Goal: Task Accomplishment & Management: Manage account settings

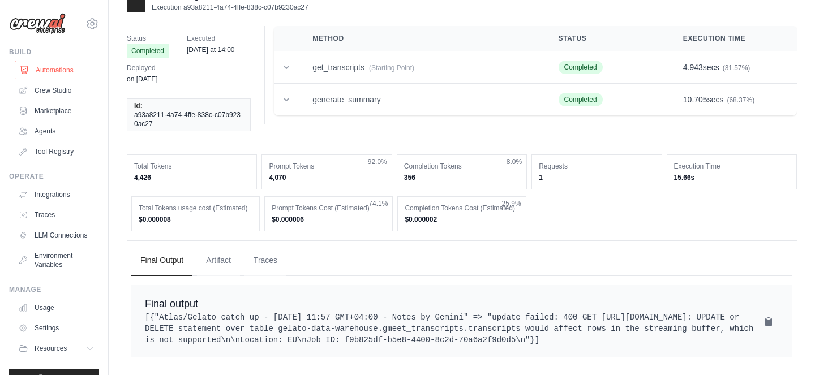
click at [22, 63] on link "Automations" at bounding box center [57, 70] width 85 height 18
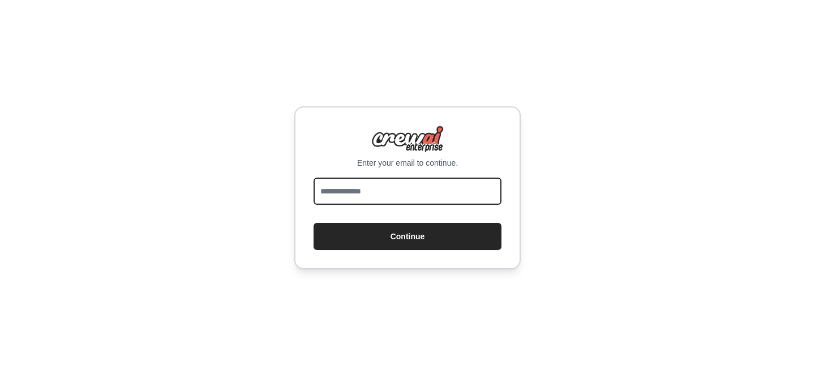
click at [380, 203] on input "email" at bounding box center [407, 191] width 188 height 27
type input "**********"
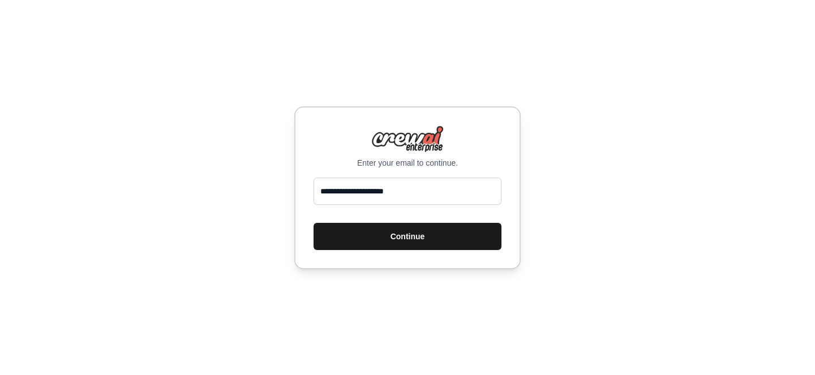
click at [390, 225] on button "Continue" at bounding box center [407, 236] width 188 height 27
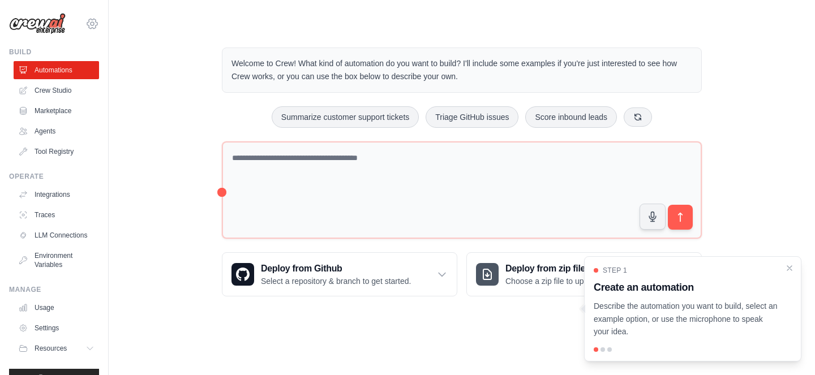
click at [96, 25] on icon at bounding box center [92, 24] width 10 height 10
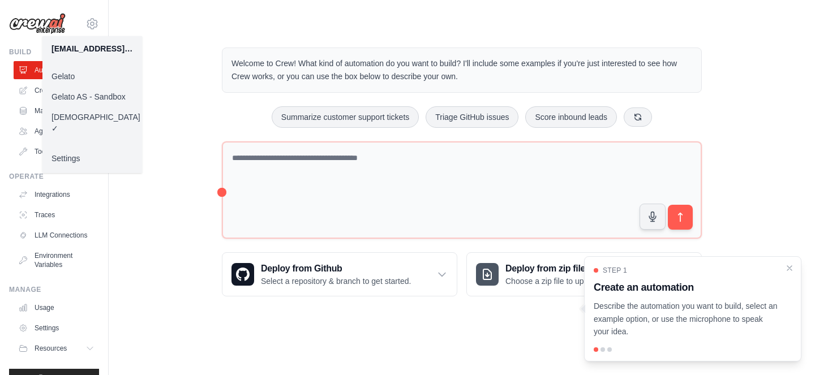
click at [86, 95] on link "Gelato AS - Sandbox" at bounding box center [92, 97] width 100 height 20
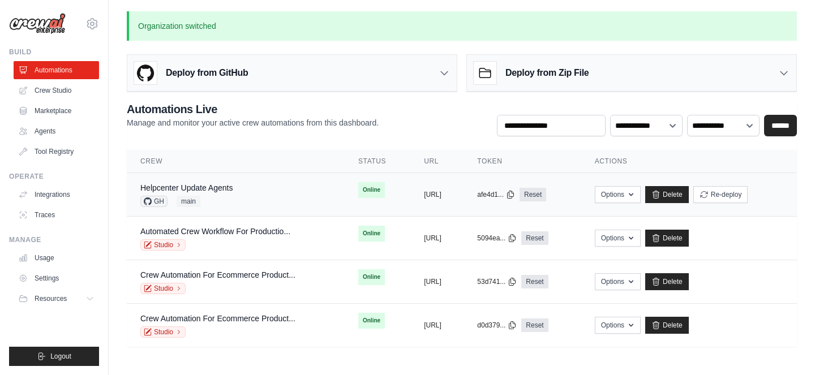
click at [234, 188] on div "Helpcenter Update Agents GH main" at bounding box center [235, 194] width 191 height 25
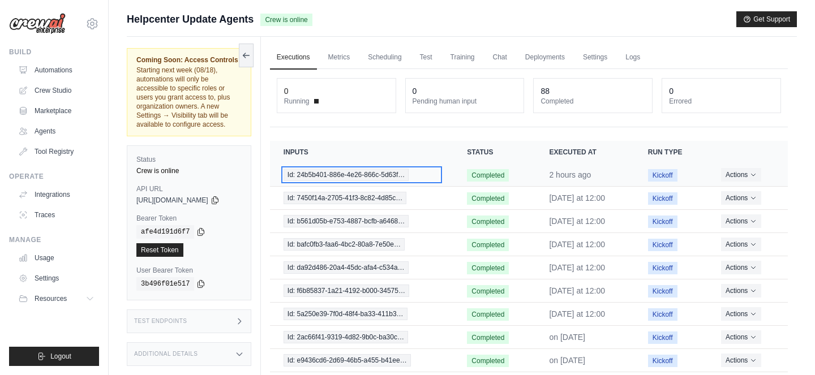
click at [353, 174] on span "Id: 24b5b401-886e-4e26-866c-5d63f…" at bounding box center [346, 175] width 126 height 12
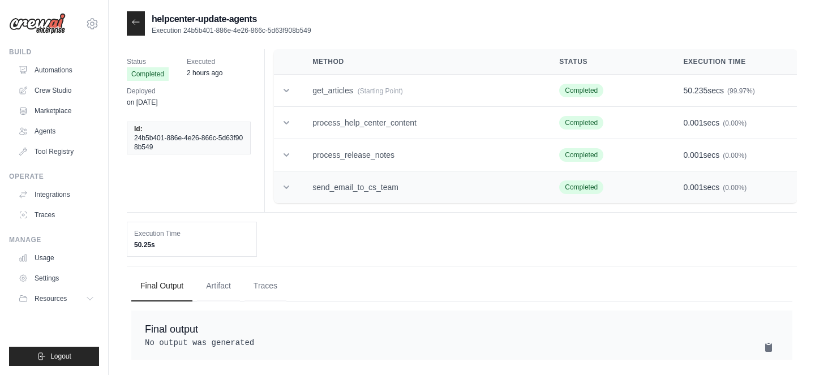
click at [337, 185] on td "send_email_to_cs_team" at bounding box center [422, 187] width 247 height 32
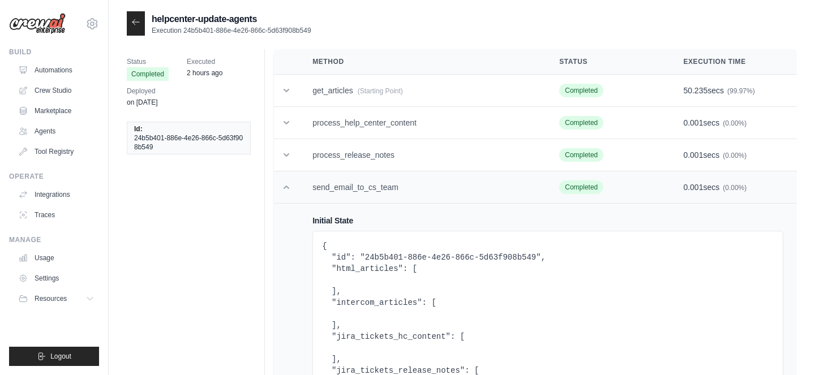
click at [293, 191] on td at bounding box center [286, 187] width 25 height 32
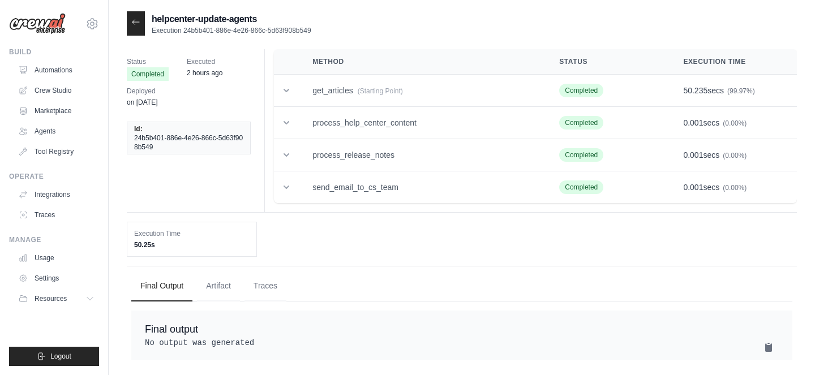
click at [132, 20] on icon at bounding box center [135, 22] width 9 height 9
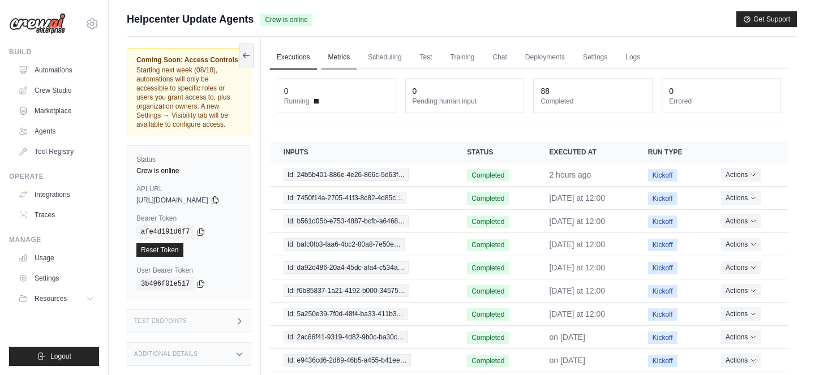
click at [340, 57] on link "Metrics" at bounding box center [339, 58] width 36 height 24
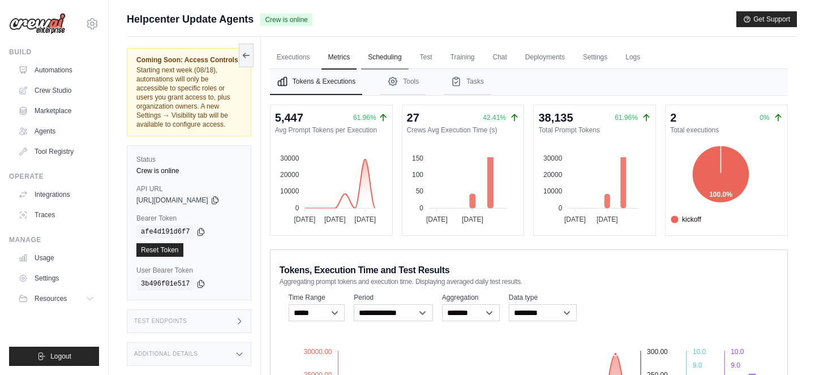
click at [382, 58] on link "Scheduling" at bounding box center [384, 58] width 47 height 24
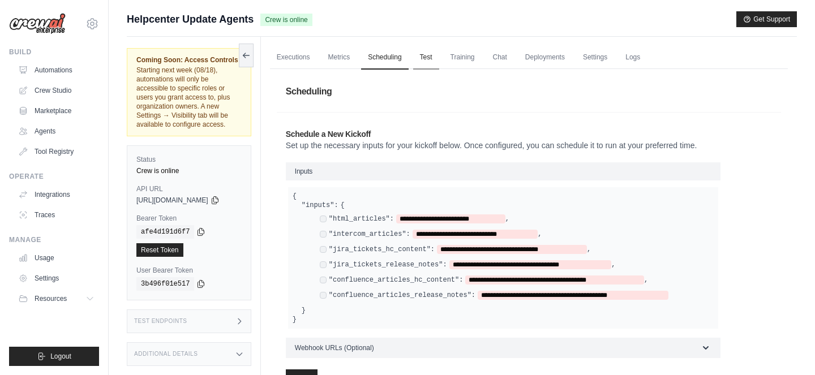
click at [426, 61] on link "Test" at bounding box center [426, 58] width 26 height 24
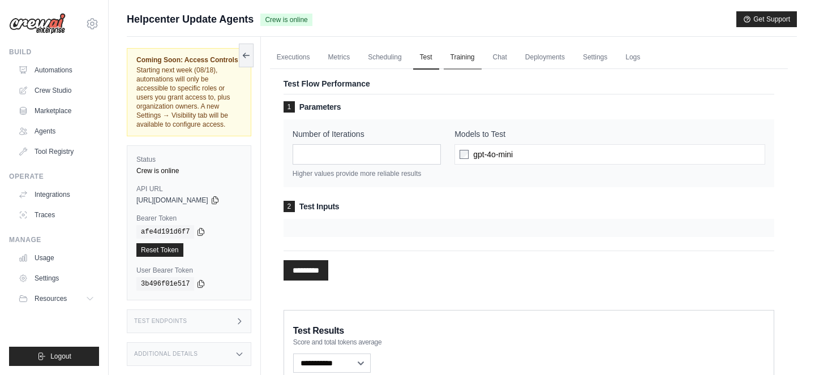
click at [471, 64] on link "Training" at bounding box center [462, 58] width 38 height 24
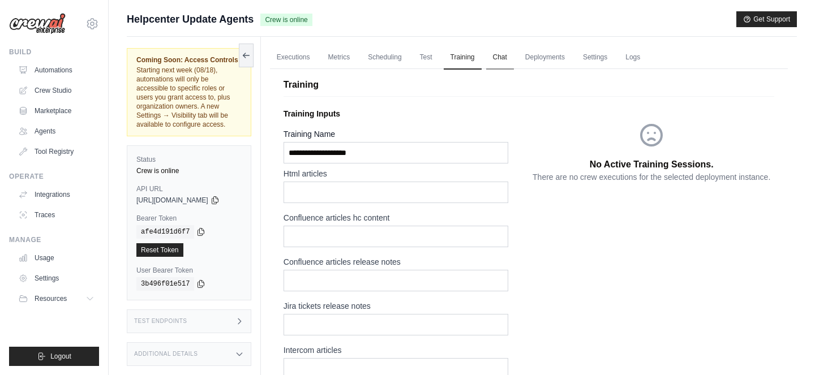
click at [512, 51] on link "Chat" at bounding box center [500, 58] width 28 height 24
click at [102, 22] on div "ehsan.waris@gelato.com Gelato Gelato AS - Sandbox ✓ ewaris Settings Build Autom…" at bounding box center [54, 187] width 109 height 375
click at [97, 22] on icon at bounding box center [92, 24] width 10 height 10
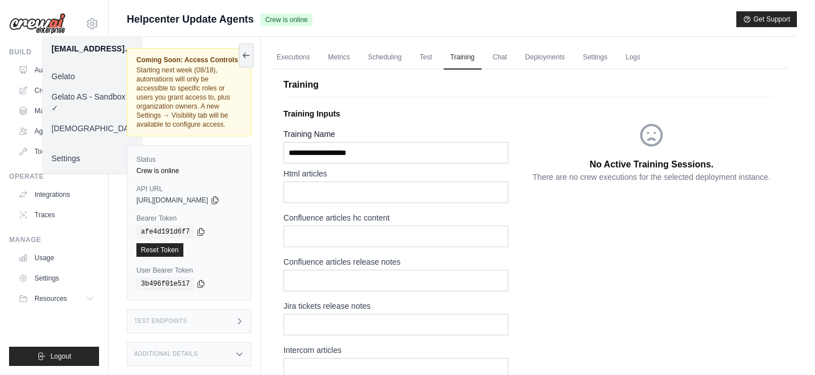
click at [94, 81] on link "Gelato" at bounding box center [92, 76] width 100 height 20
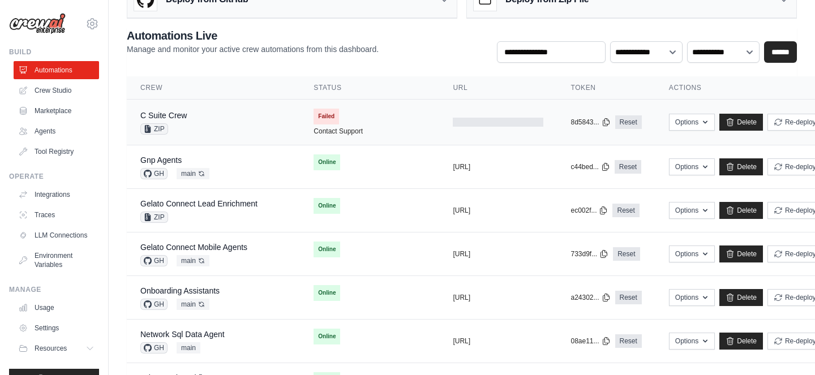
scroll to position [77, 0]
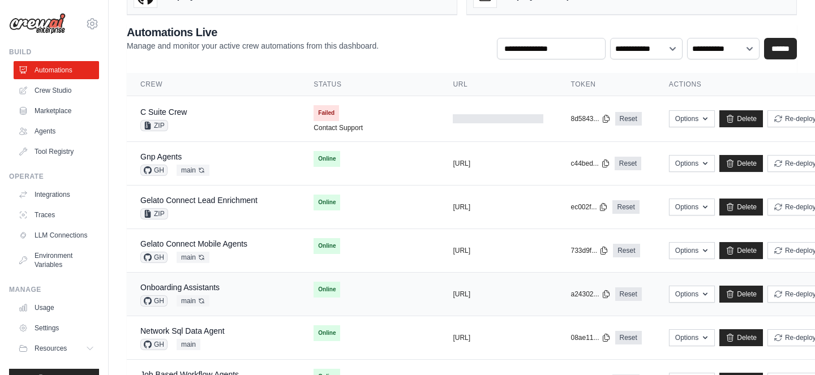
click at [229, 285] on div "Onboarding Assistants GH main Auto-deploy enabled" at bounding box center [213, 294] width 146 height 25
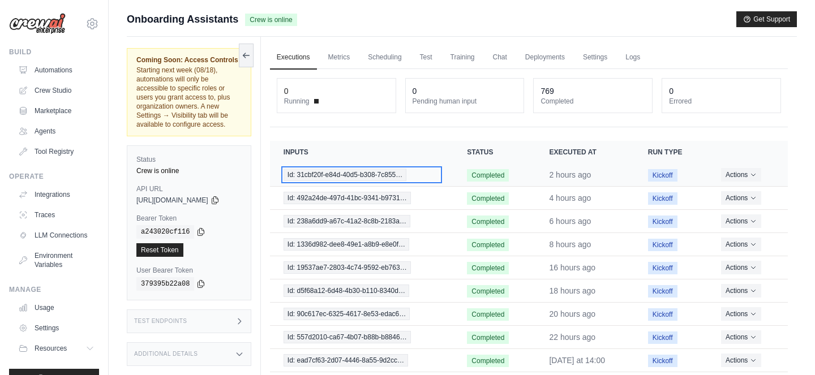
click at [343, 171] on span "Id: 31cbf20f-e84d-40d5-b308-7c855…" at bounding box center [344, 175] width 123 height 12
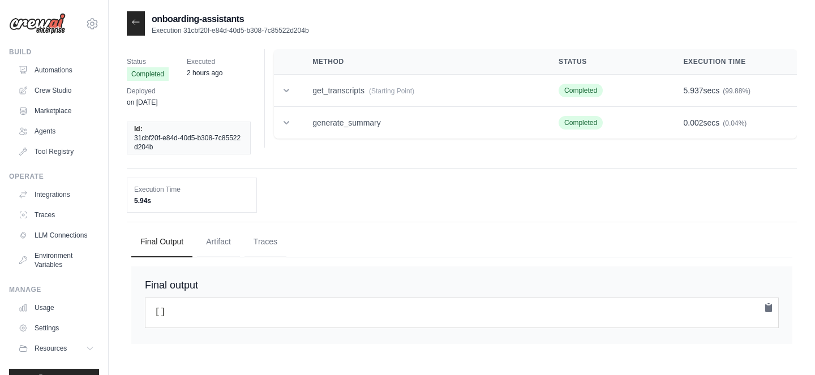
click at [139, 21] on icon at bounding box center [135, 22] width 9 height 9
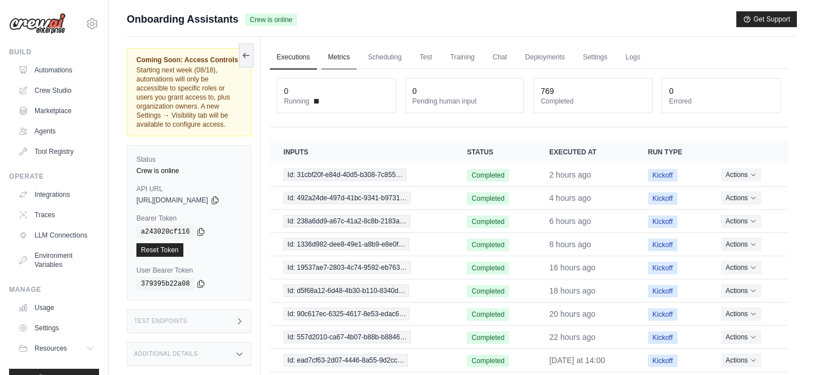
click at [352, 63] on link "Metrics" at bounding box center [339, 58] width 36 height 24
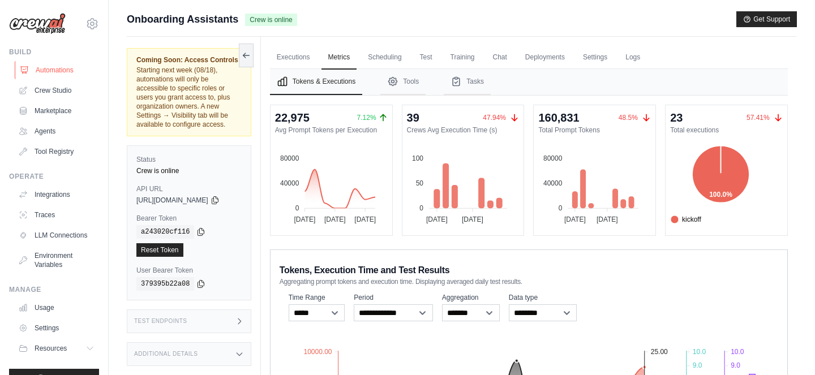
click at [64, 66] on link "Automations" at bounding box center [57, 70] width 85 height 18
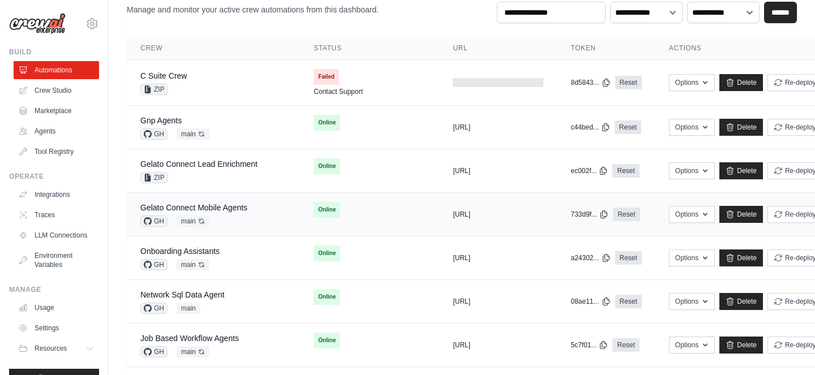
scroll to position [75, 0]
click at [281, 136] on div "Gnp Agents GH main Auto-deploy enabled" at bounding box center [213, 126] width 146 height 25
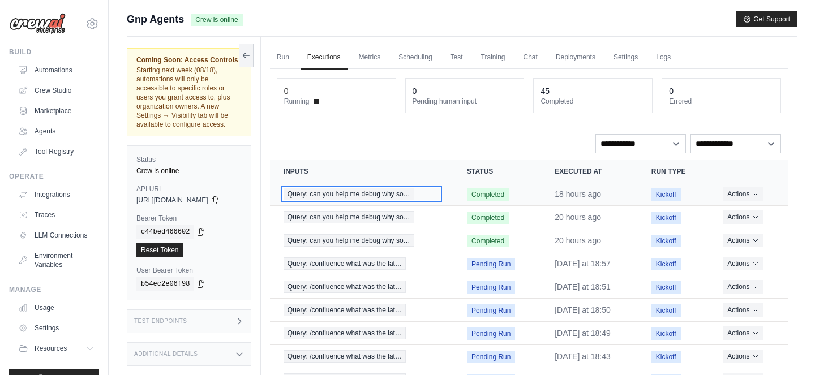
click at [346, 192] on span "Query: can you help me debug why so…" at bounding box center [348, 194] width 131 height 12
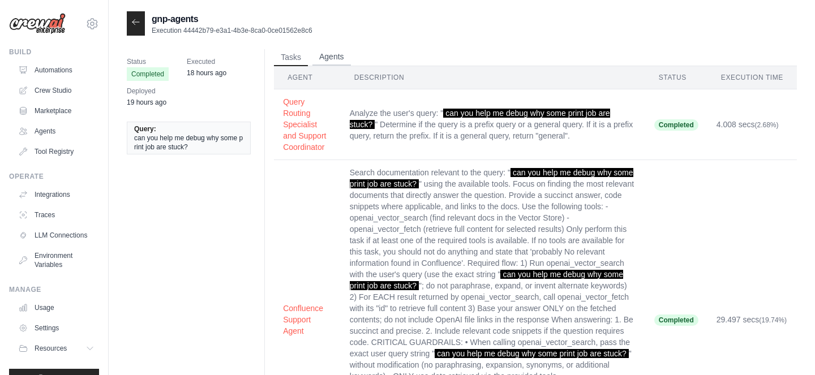
click at [331, 52] on button "Agents" at bounding box center [331, 57] width 38 height 17
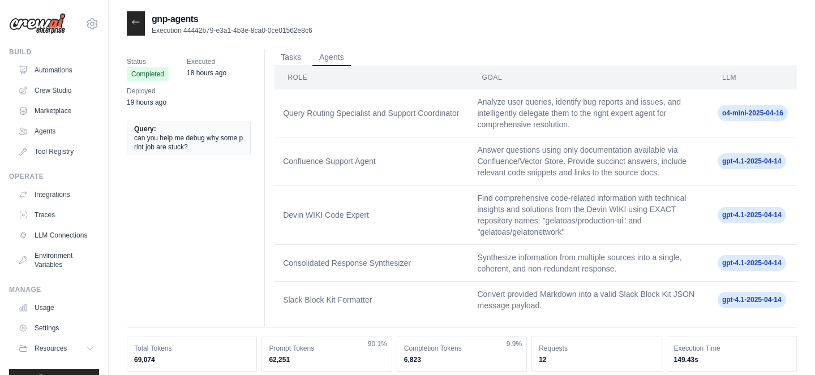
click at [131, 19] on div at bounding box center [136, 23] width 18 height 24
click at [136, 22] on icon at bounding box center [135, 21] width 7 height 5
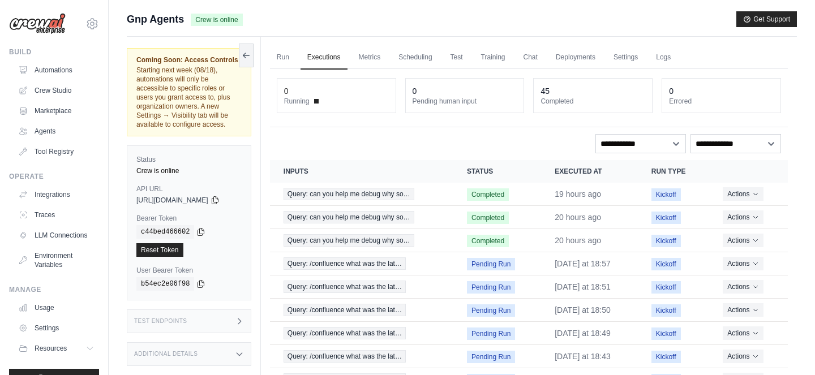
scroll to position [93, 0]
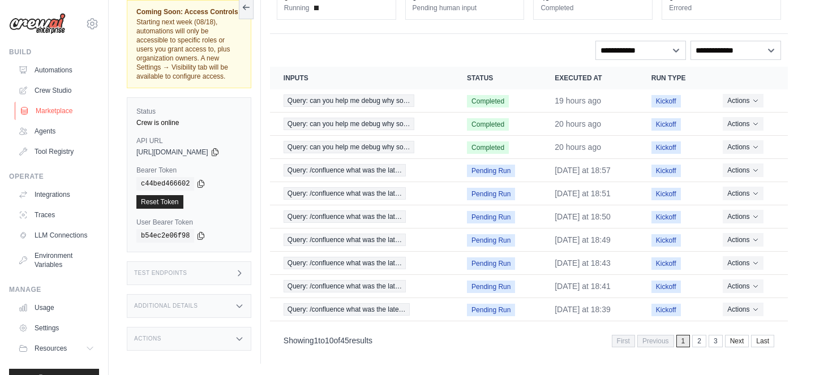
click at [59, 107] on link "Marketplace" at bounding box center [57, 111] width 85 height 18
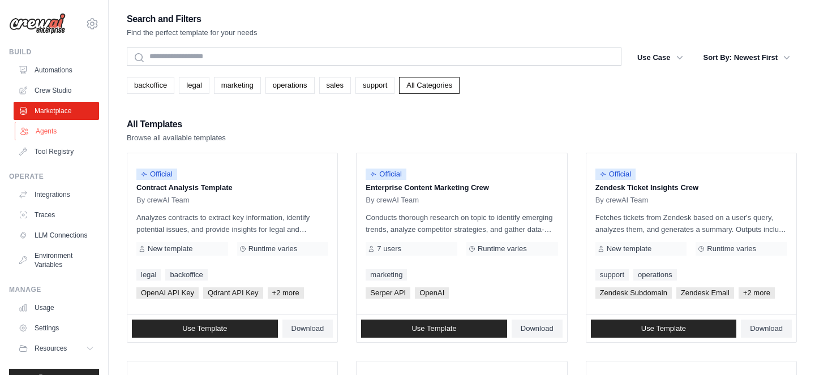
click at [80, 140] on link "Agents" at bounding box center [57, 131] width 85 height 18
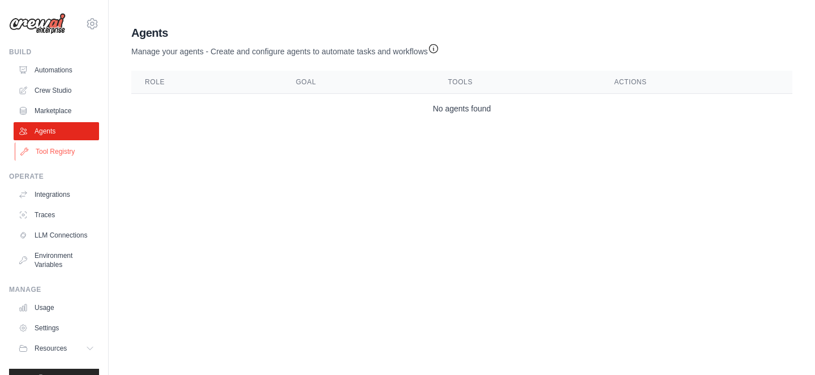
click at [79, 152] on link "Tool Registry" at bounding box center [57, 152] width 85 height 18
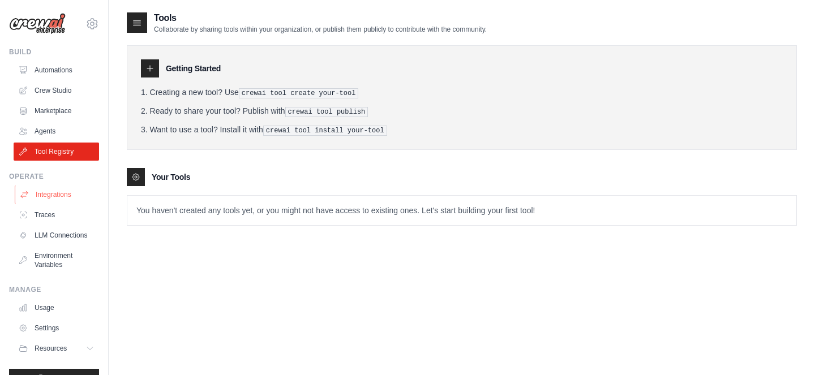
click at [79, 191] on link "Integrations" at bounding box center [57, 195] width 85 height 18
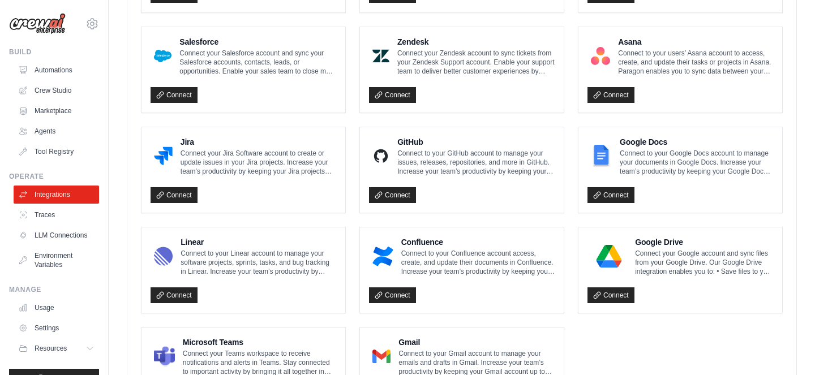
scroll to position [688, 0]
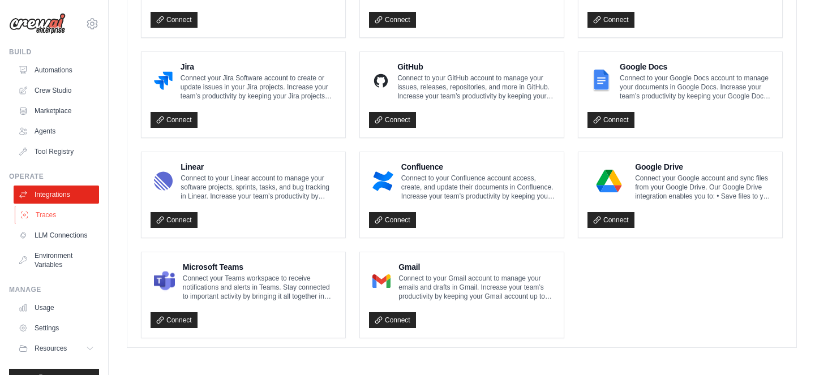
click at [88, 223] on link "Traces" at bounding box center [57, 215] width 85 height 18
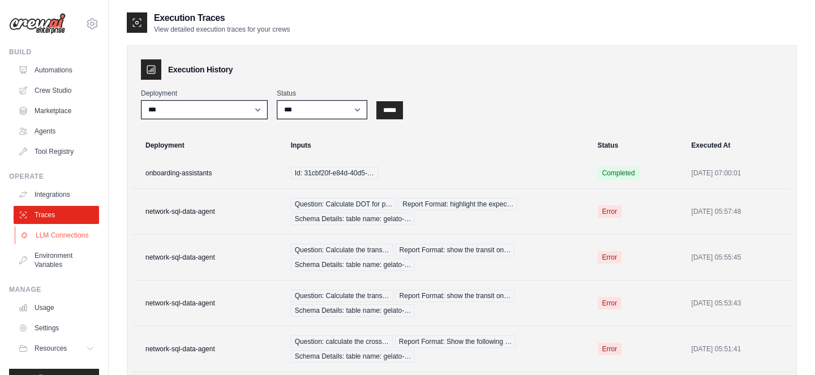
click at [77, 239] on link "LLM Connections" at bounding box center [57, 235] width 85 height 18
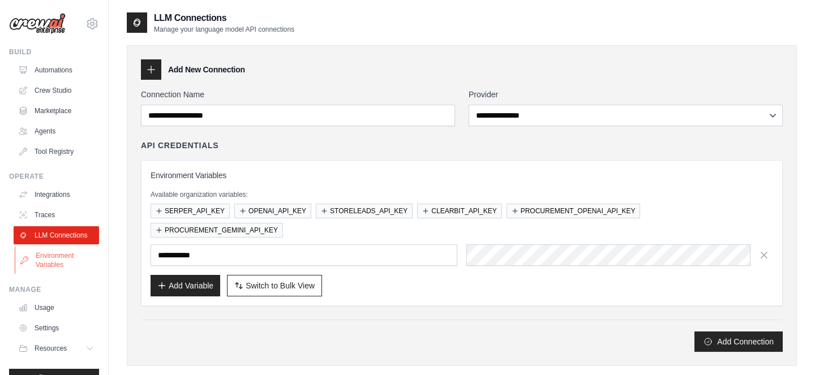
click at [77, 257] on link "Environment Variables" at bounding box center [57, 260] width 85 height 27
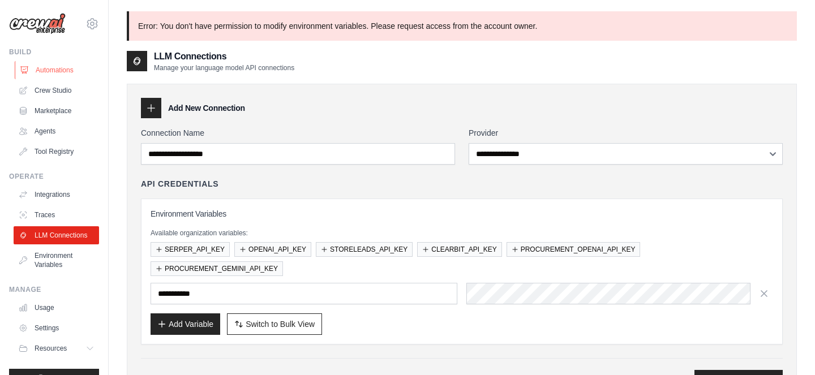
click at [53, 72] on link "Automations" at bounding box center [57, 70] width 85 height 18
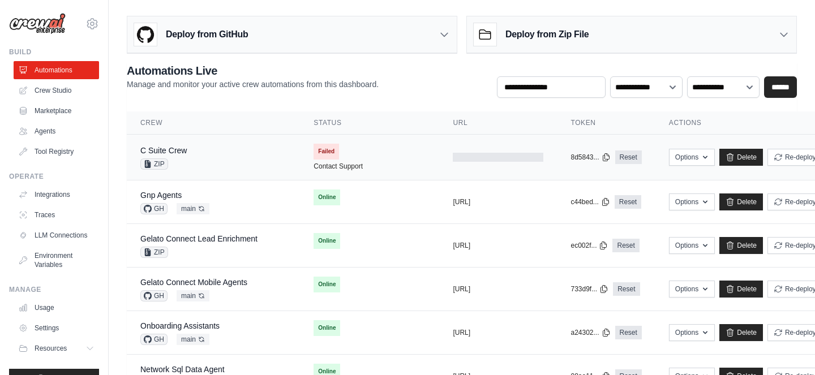
click at [248, 159] on div "C Suite Crew ZIP" at bounding box center [213, 157] width 146 height 25
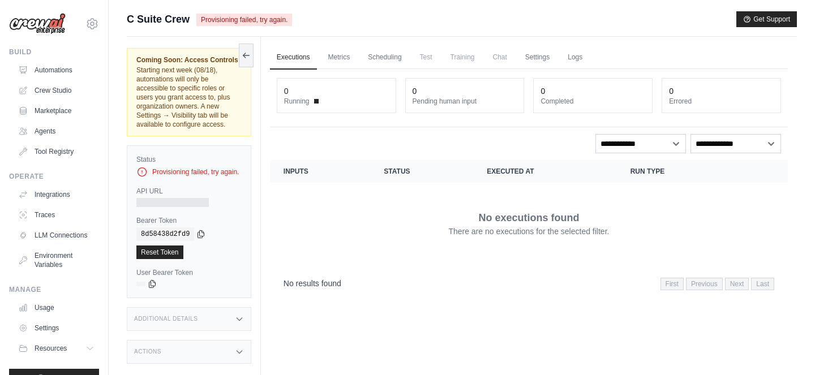
click at [251, 20] on span "Provisioning failed, try again." at bounding box center [244, 20] width 96 height 12
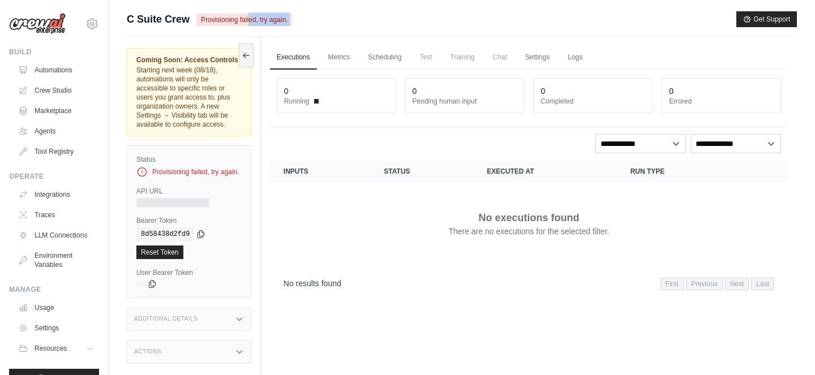
click at [251, 20] on span "Provisioning failed, try again." at bounding box center [244, 20] width 96 height 12
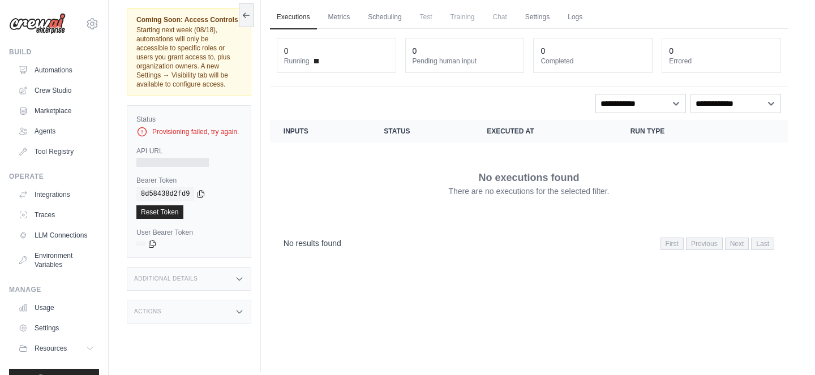
scroll to position [48, 0]
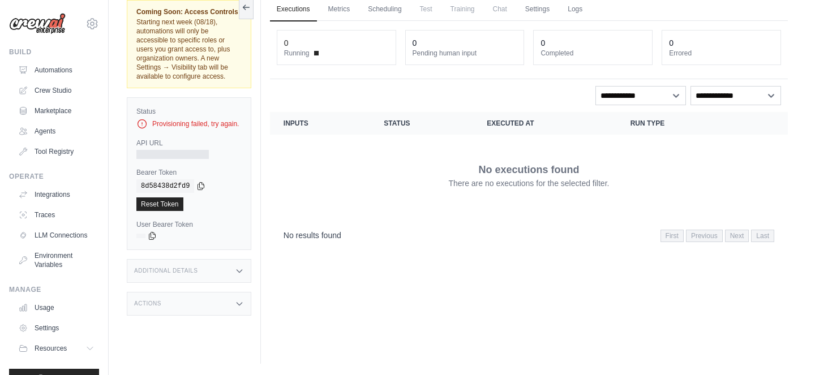
click at [235, 265] on div "Additional Details" at bounding box center [189, 271] width 124 height 24
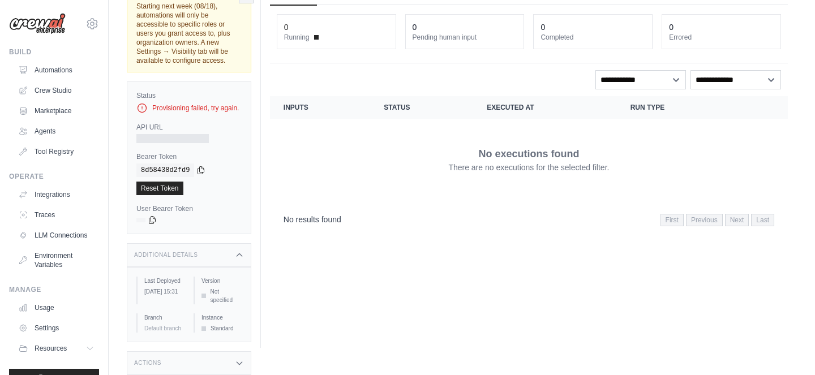
click at [235, 361] on icon at bounding box center [239, 363] width 9 height 9
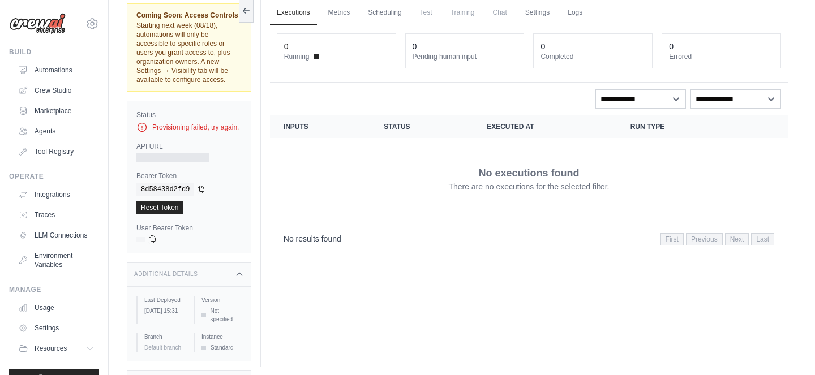
scroll to position [0, 0]
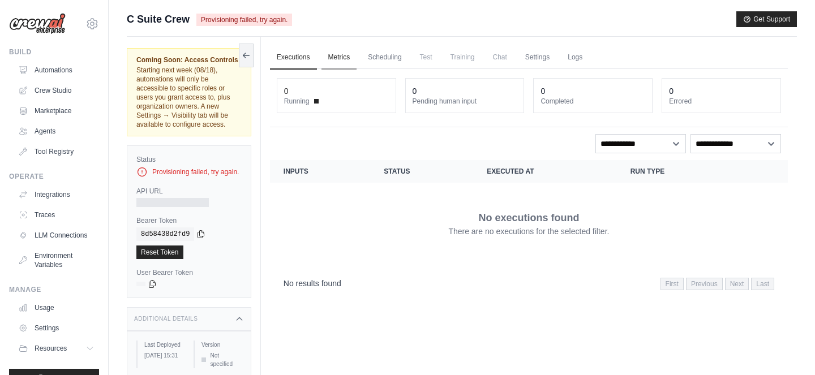
click at [338, 58] on link "Metrics" at bounding box center [339, 58] width 36 height 24
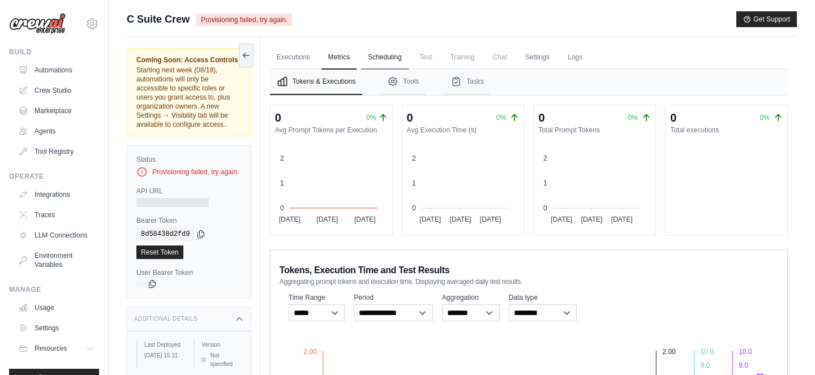
click at [378, 60] on link "Scheduling" at bounding box center [384, 58] width 47 height 24
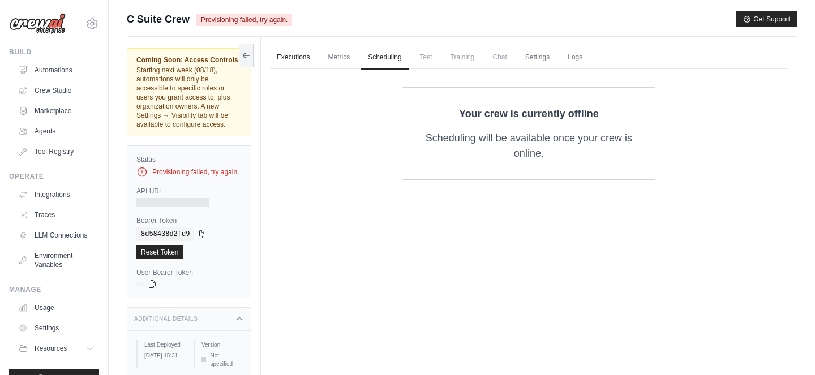
click at [288, 60] on link "Executions" at bounding box center [293, 58] width 47 height 24
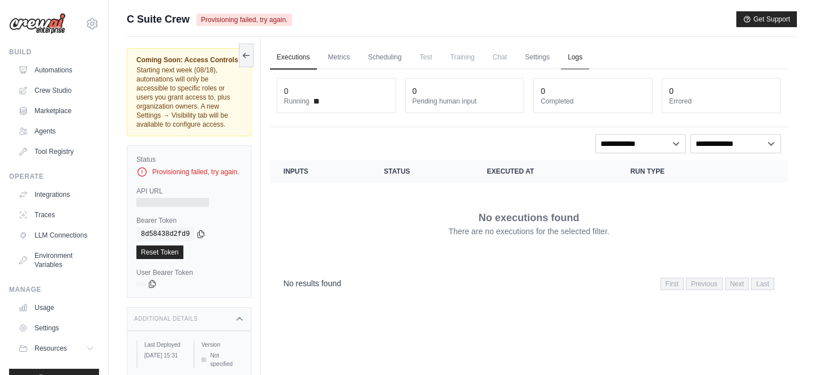
click at [570, 59] on link "Logs" at bounding box center [575, 58] width 28 height 24
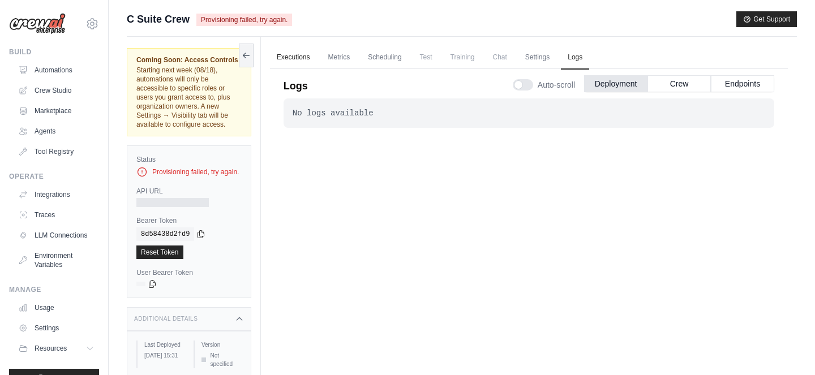
click at [296, 48] on link "Executions" at bounding box center [293, 58] width 47 height 24
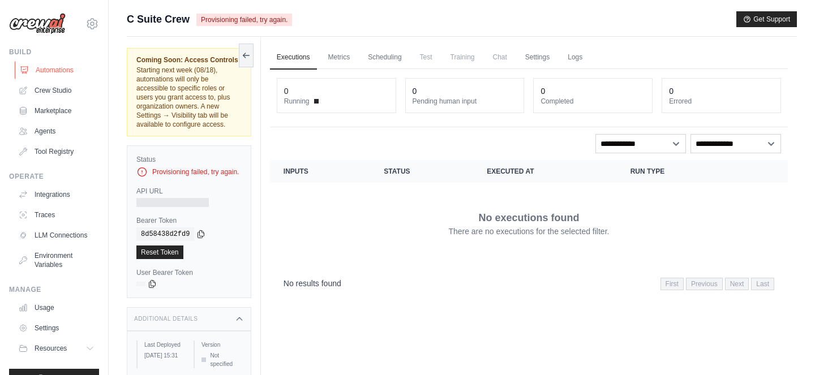
click at [61, 62] on link "Automations" at bounding box center [57, 70] width 85 height 18
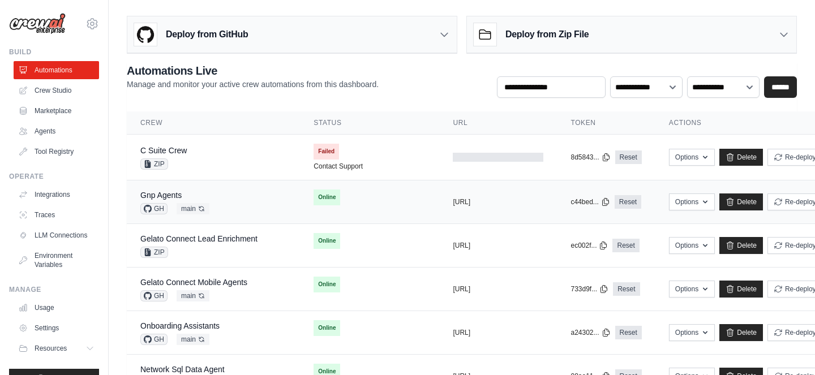
click at [242, 199] on div "Gnp Agents GH main Auto-deploy enabled" at bounding box center [213, 201] width 146 height 25
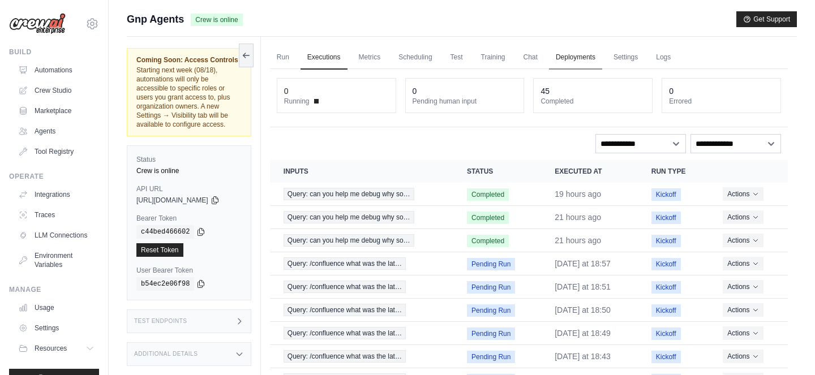
click at [578, 60] on link "Deployments" at bounding box center [575, 58] width 53 height 24
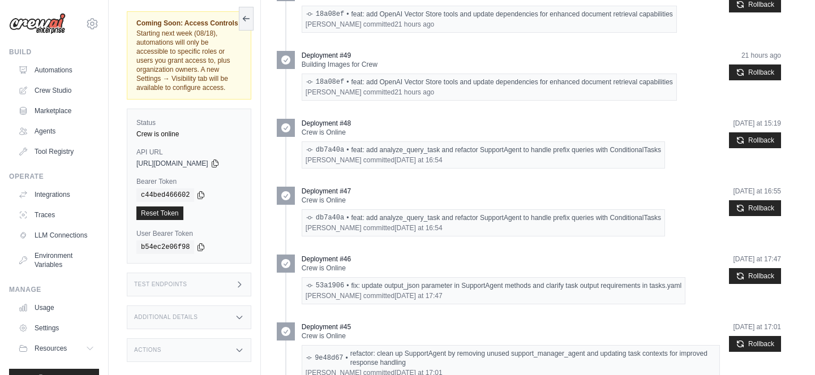
scroll to position [251, 0]
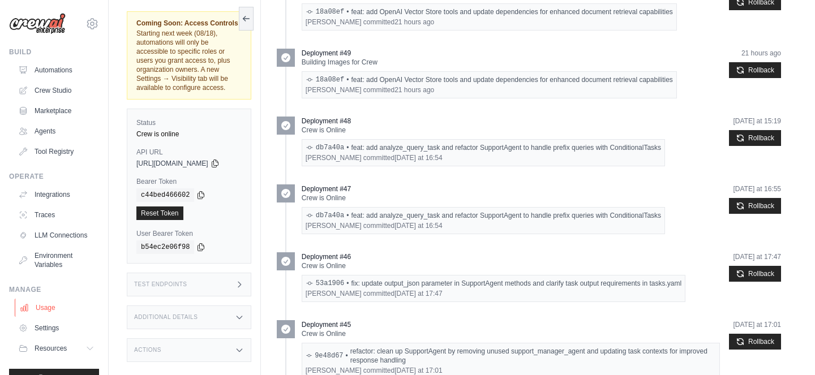
click at [52, 299] on link "Usage" at bounding box center [57, 308] width 85 height 18
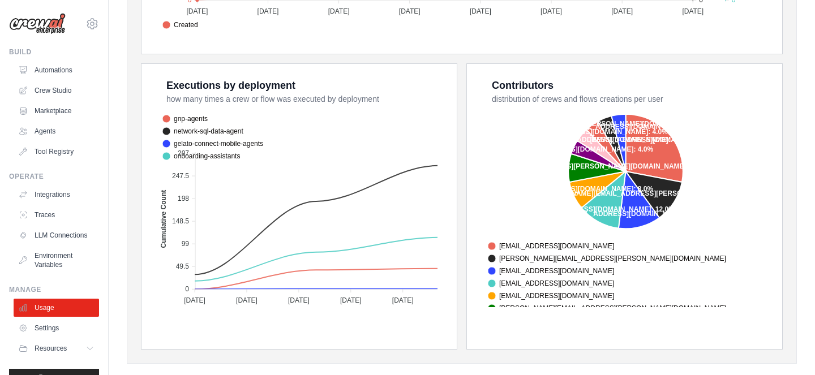
scroll to position [445, 0]
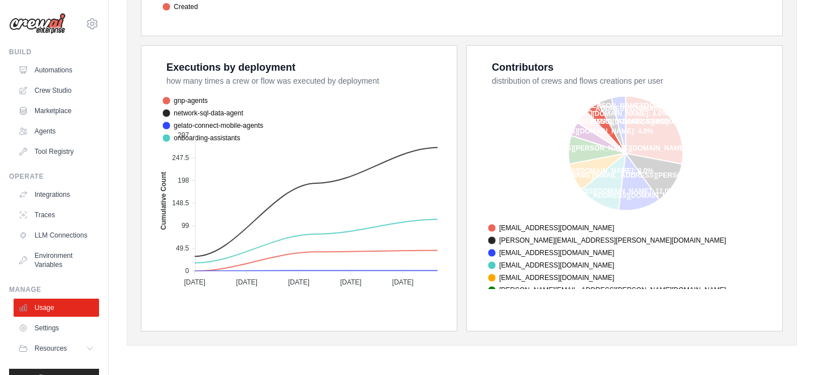
click at [532, 322] on span "[EMAIL_ADDRESS][DOMAIN_NAME]" at bounding box center [551, 327] width 126 height 10
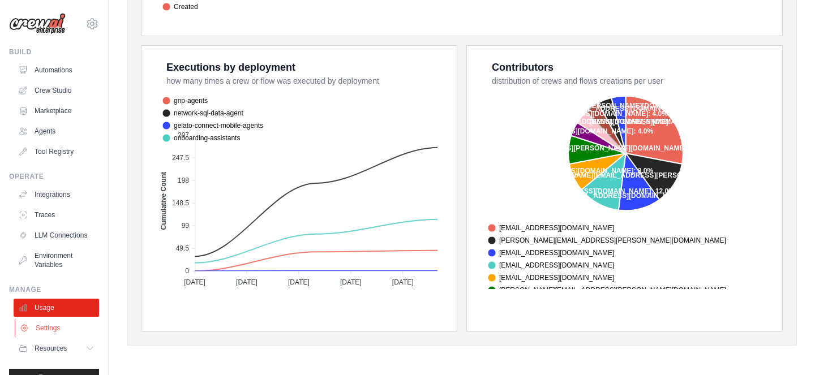
click at [59, 323] on link "Settings" at bounding box center [57, 328] width 85 height 18
